Goal: Information Seeking & Learning: Learn about a topic

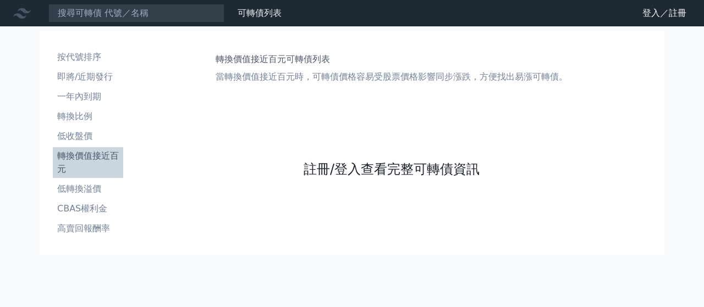
click at [392, 177] on link "註冊/登入查看完整可轉債資訊" at bounding box center [392, 170] width 176 height 18
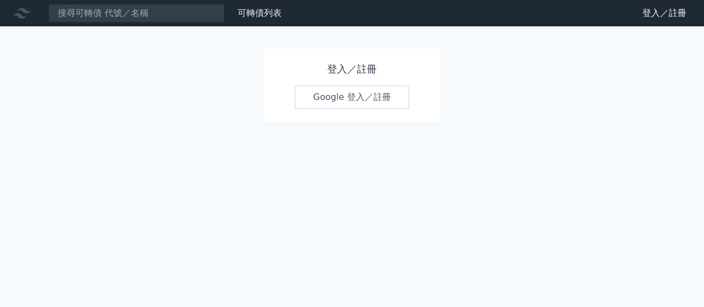
click at [356, 100] on link "Google 登入／註冊" at bounding box center [352, 97] width 114 height 23
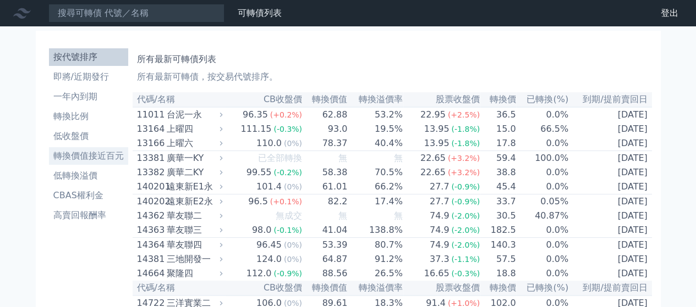
click at [89, 153] on li "轉換價值接近百元" at bounding box center [88, 156] width 79 height 13
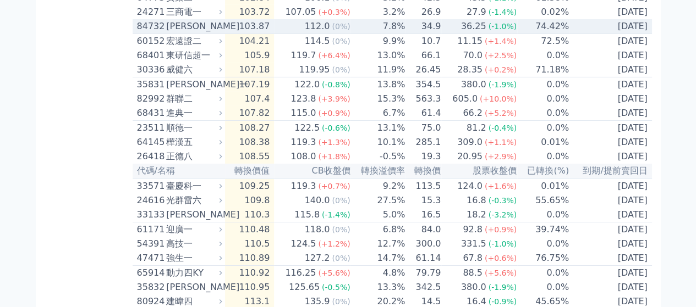
scroll to position [1870, 0]
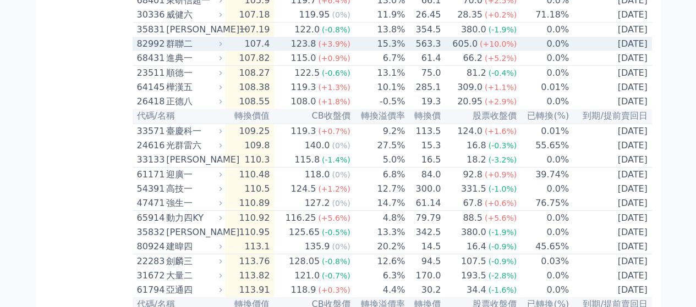
click at [185, 51] on div "群聯二" at bounding box center [192, 43] width 53 height 13
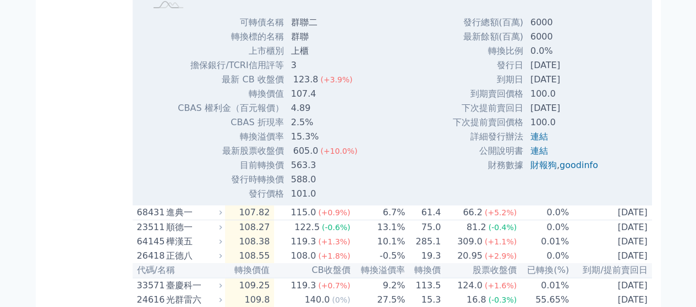
scroll to position [2090, 0]
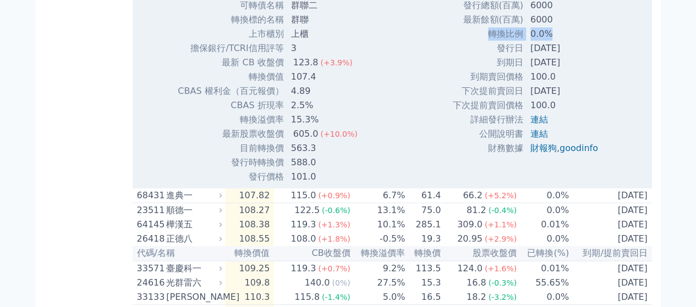
drag, startPoint x: 488, startPoint y: 164, endPoint x: 551, endPoint y: 166, distance: 62.7
click at [551, 41] on tr "轉換比例 0.0%" at bounding box center [529, 34] width 155 height 14
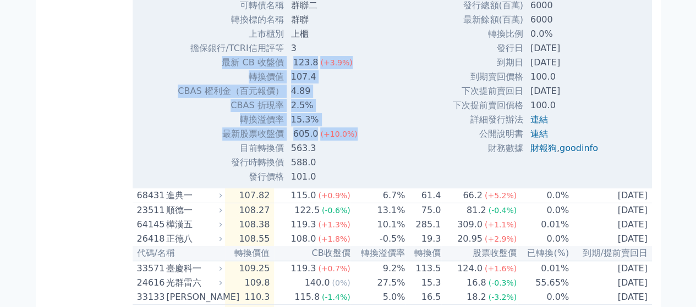
drag, startPoint x: 220, startPoint y: 197, endPoint x: 349, endPoint y: 269, distance: 147.2
click at [349, 184] on tbody "可轉債名稱 群聯二 轉換標的名稱 群聯 上市櫃別 上櫃 擔保銀行/TCRI信用評等 3 最新 CB 收盤價 123.8 (+3.9%) 107.4" at bounding box center [271, 91] width 189 height 186
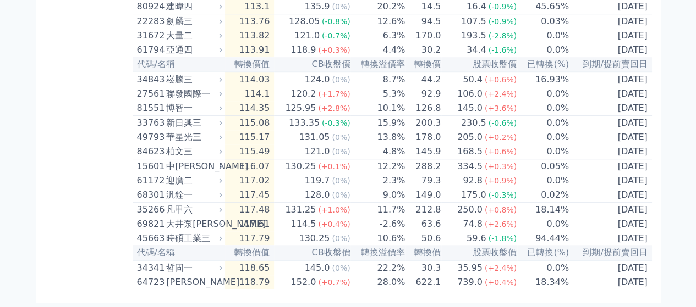
scroll to position [2636, 0]
